Goal: Check status: Check status

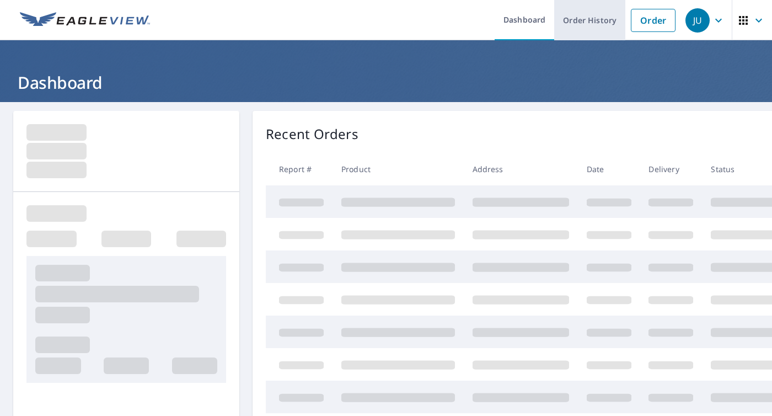
click at [594, 19] on link "Order History" at bounding box center [589, 20] width 71 height 40
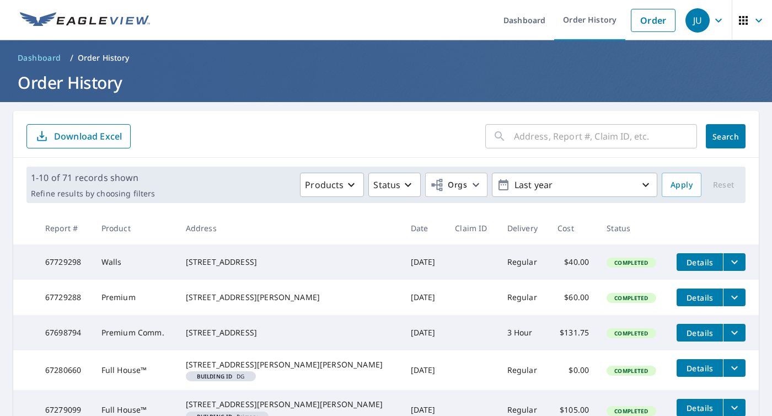
click at [558, 142] on input "text" at bounding box center [605, 136] width 183 height 31
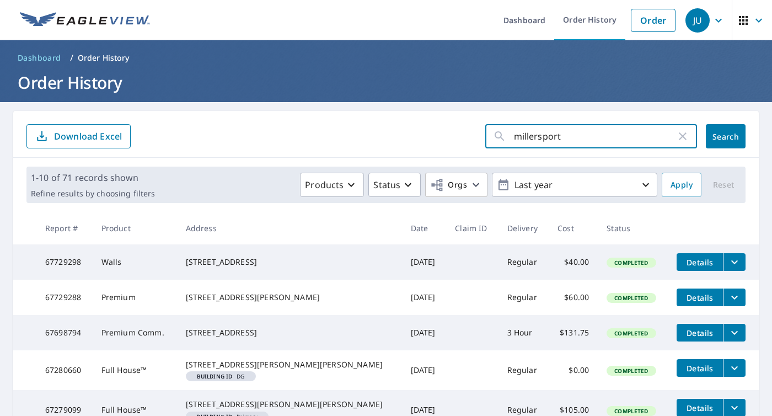
type input "Millersport"
drag, startPoint x: 558, startPoint y: 142, endPoint x: 647, endPoint y: 191, distance: 102.0
click at [647, 191] on icon "button" at bounding box center [645, 184] width 13 height 13
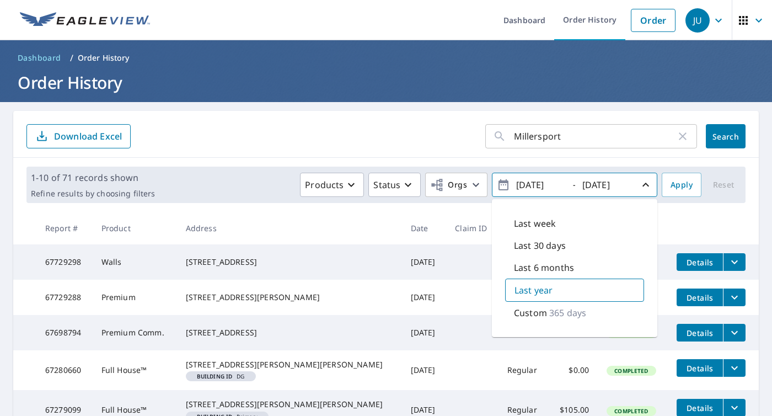
click at [647, 191] on icon "button" at bounding box center [645, 184] width 13 height 13
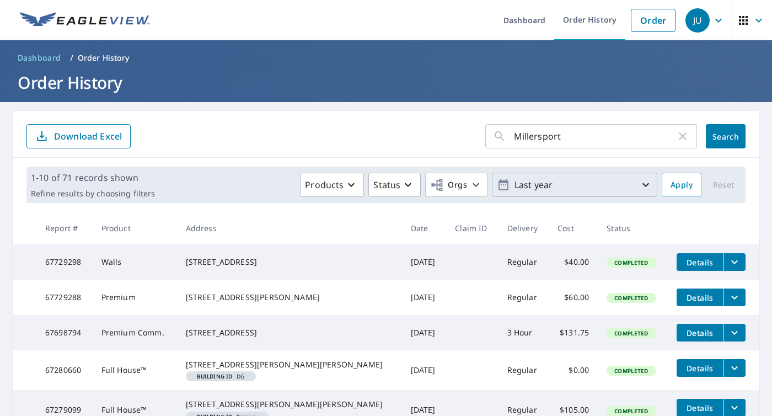
click at [575, 185] on button "Last year" at bounding box center [575, 185] width 166 height 24
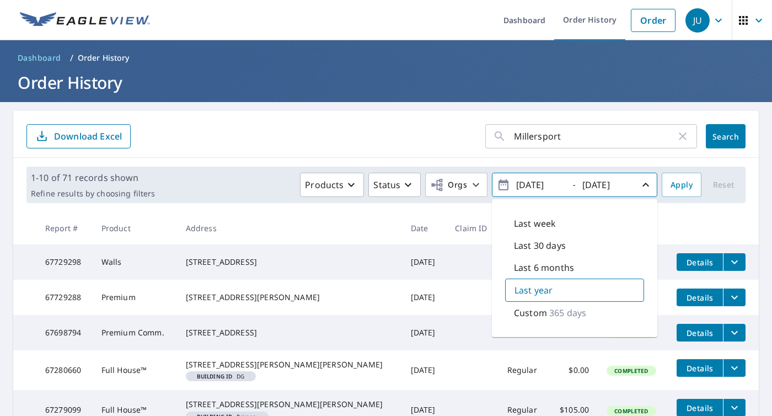
click at [647, 185] on icon "button" at bounding box center [645, 184] width 13 height 13
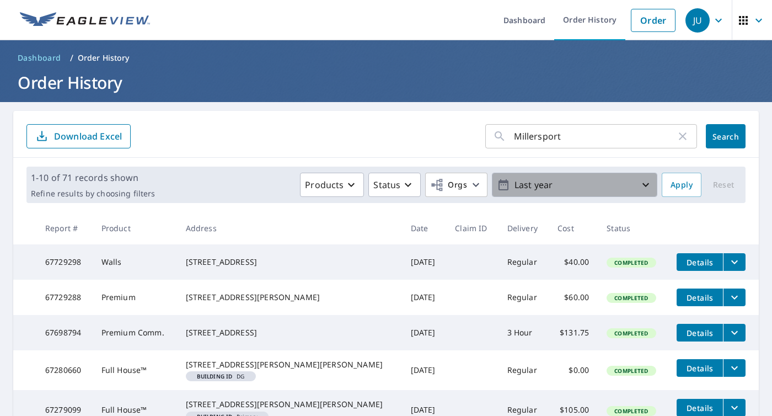
click at [647, 185] on icon "button" at bounding box center [646, 185] width 7 height 4
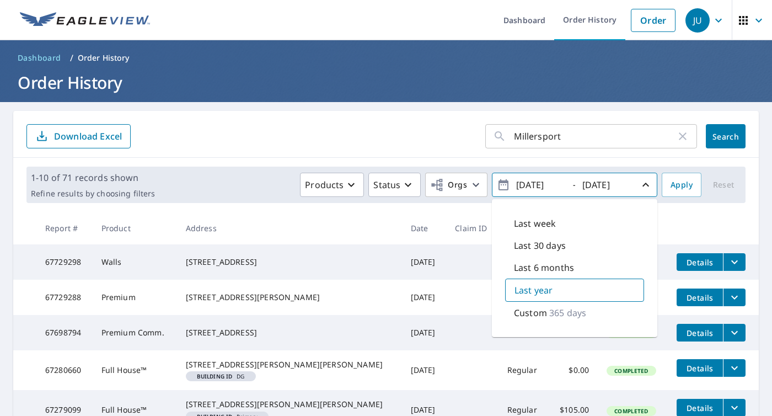
click at [505, 185] on icon "button" at bounding box center [503, 184] width 13 height 13
